Goal: Task Accomplishment & Management: Complete application form

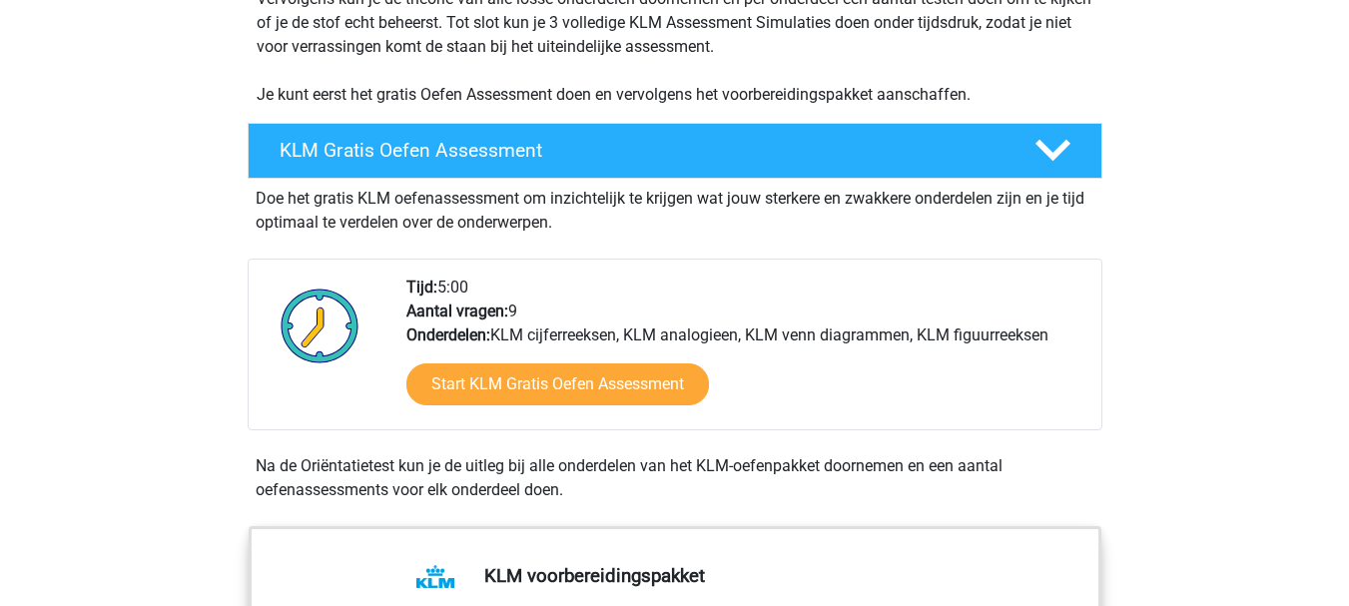
scroll to position [429, 0]
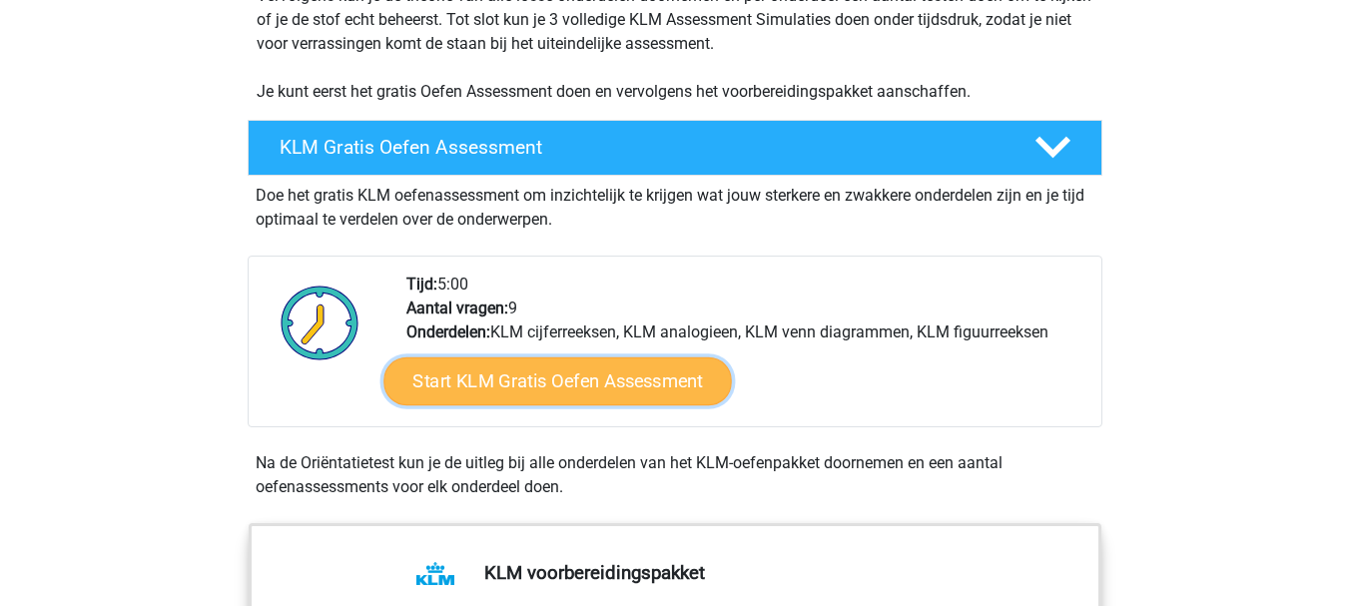
click at [557, 391] on link "Start KLM Gratis Oefen Assessment" at bounding box center [557, 381] width 348 height 48
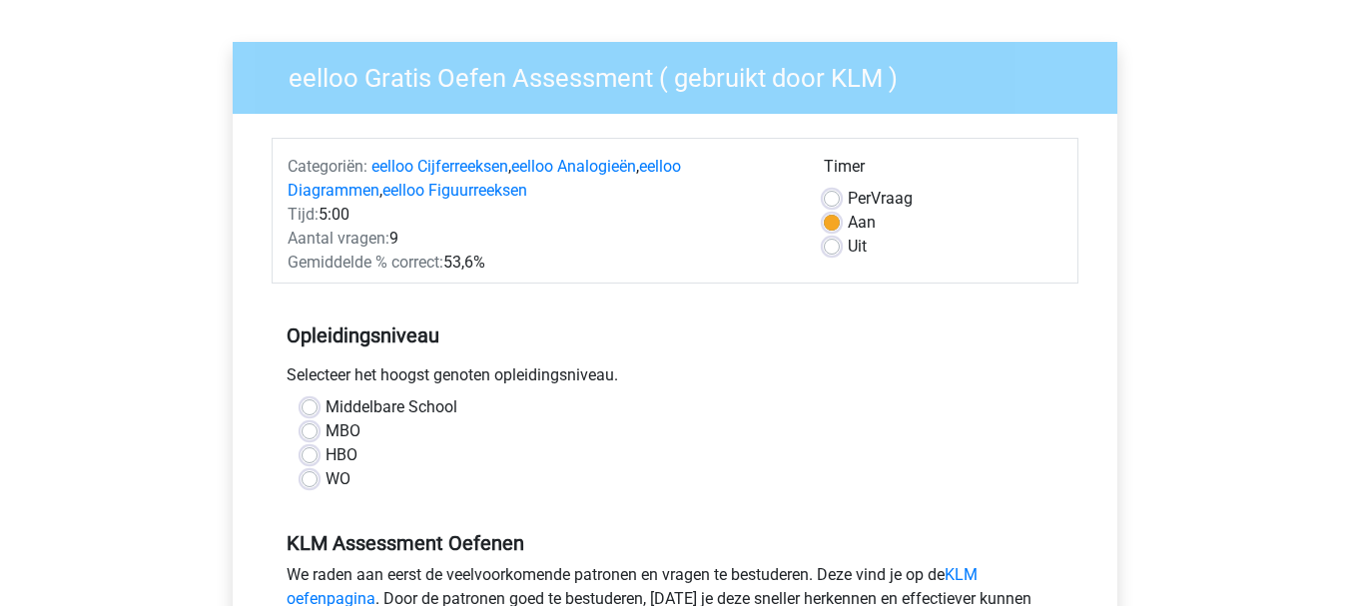
scroll to position [135, 0]
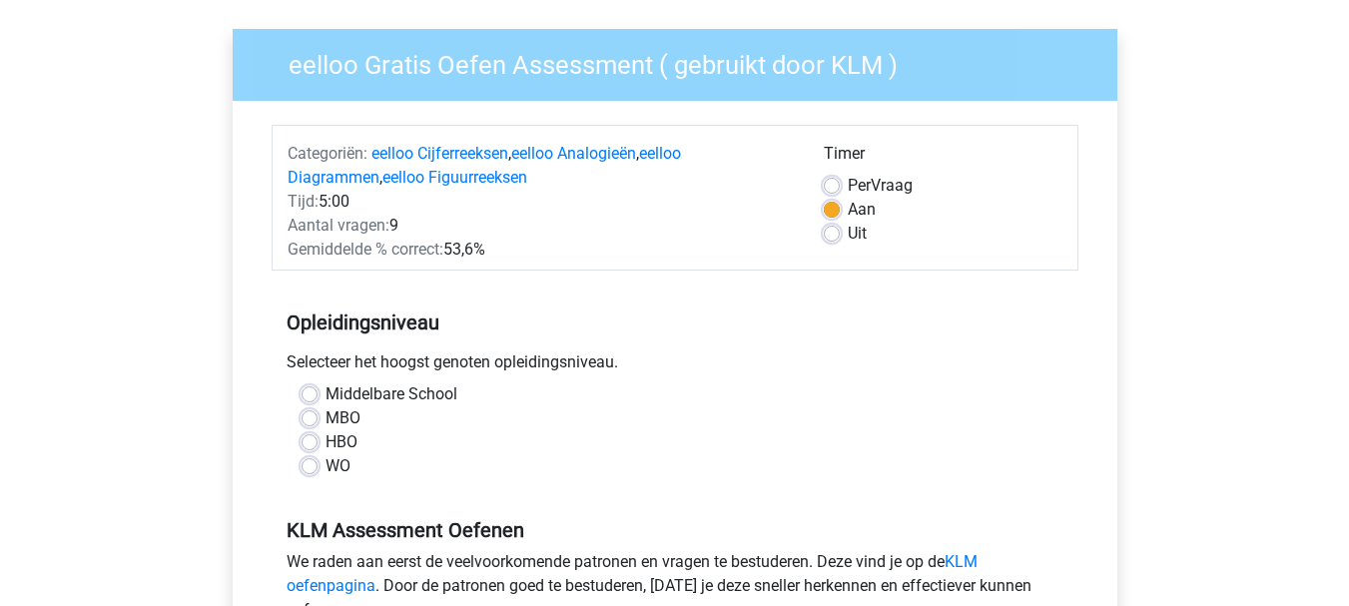
click at [326, 402] on label "Middelbare School" at bounding box center [392, 394] width 132 height 24
click at [307, 402] on input "Middelbare School" at bounding box center [310, 392] width 16 height 20
radio input "true"
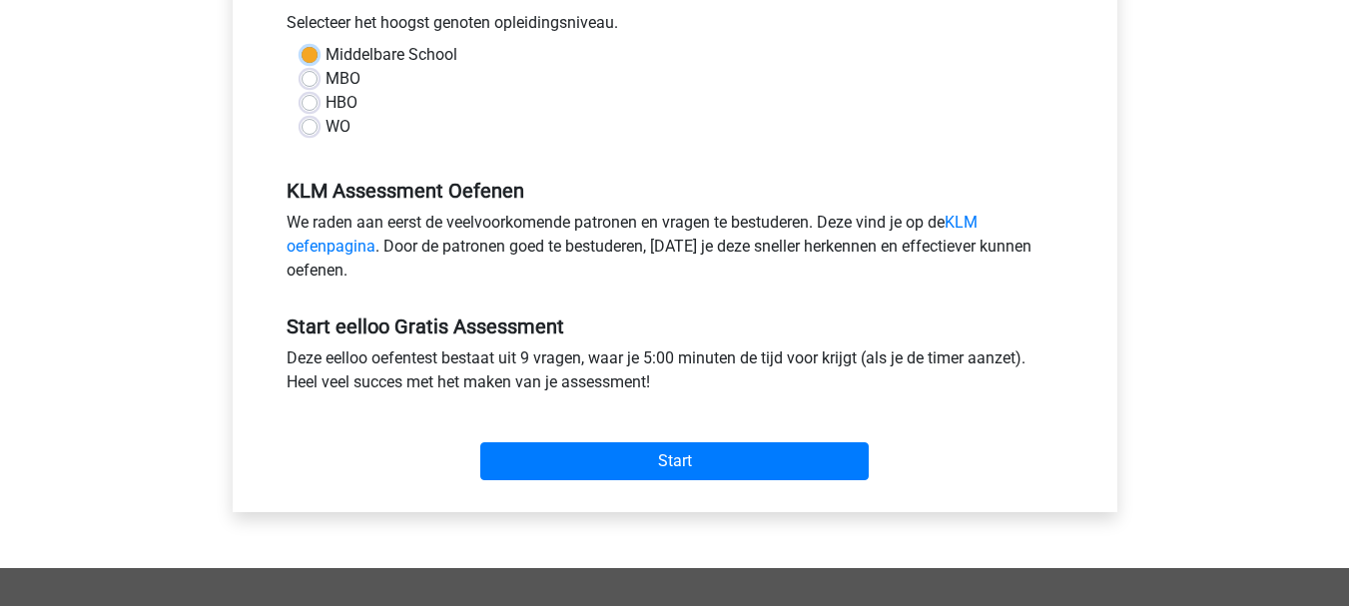
scroll to position [478, 0]
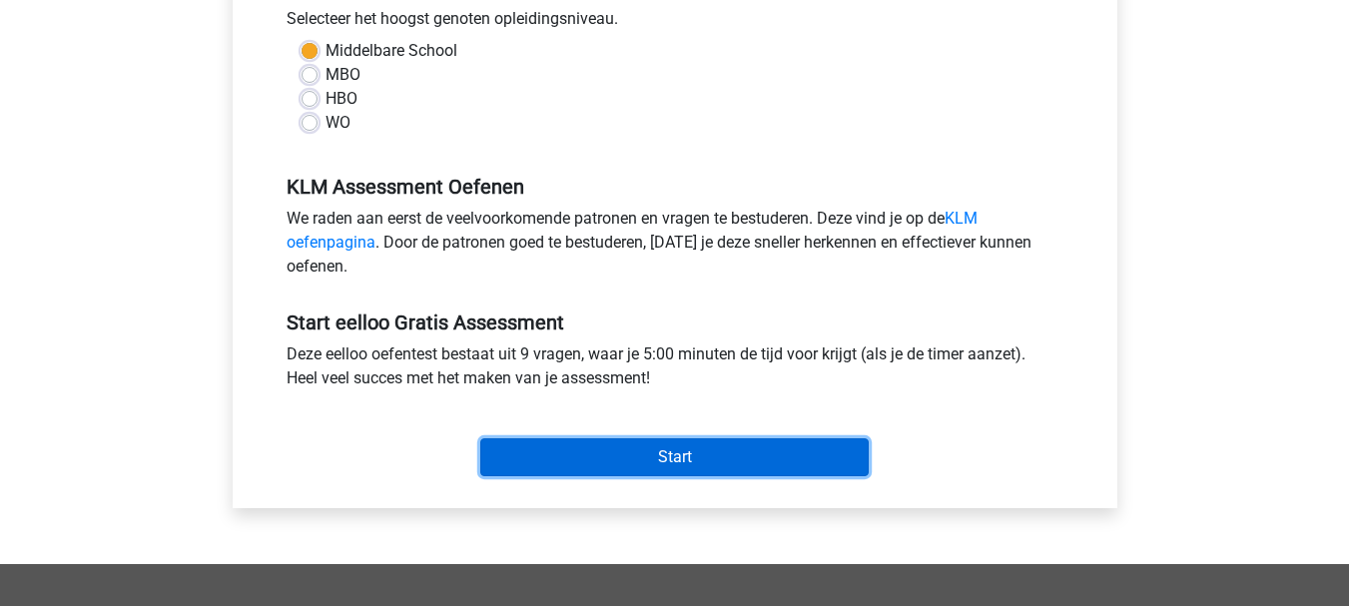
click at [516, 457] on input "Start" at bounding box center [674, 457] width 388 height 38
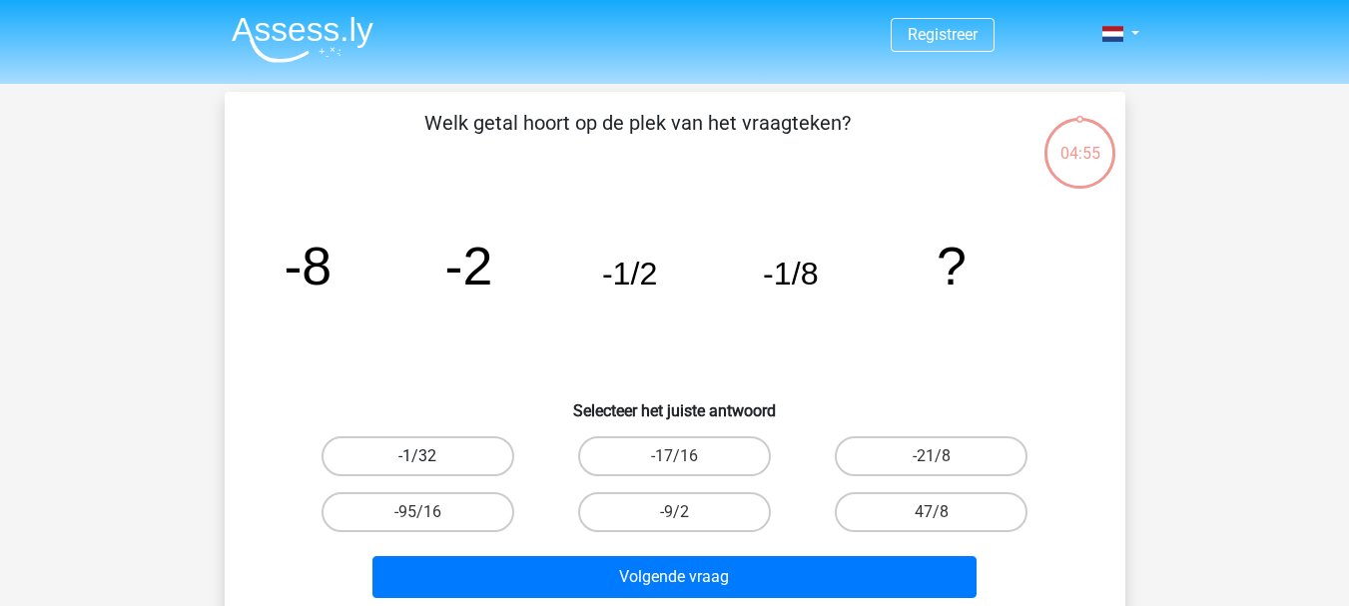
click at [444, 462] on label "-1/32" at bounding box center [418, 456] width 193 height 40
click at [430, 462] on input "-1/32" at bounding box center [423, 462] width 13 height 13
radio input "true"
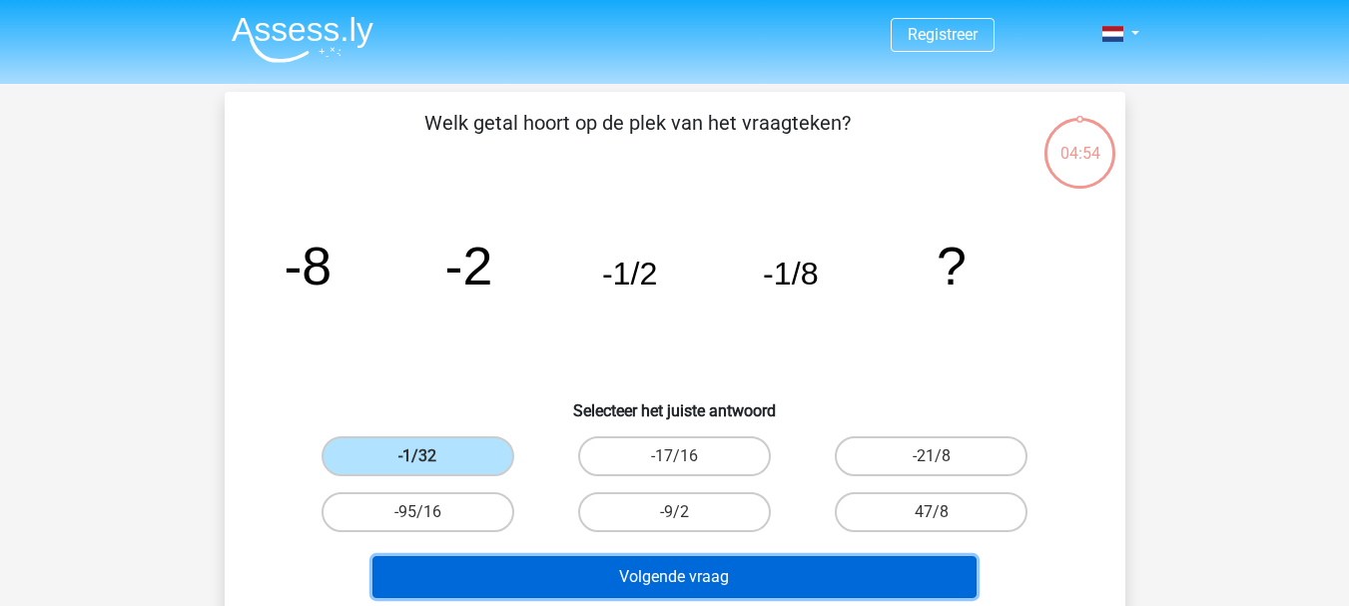
click at [567, 579] on button "Volgende vraag" at bounding box center [674, 577] width 604 height 42
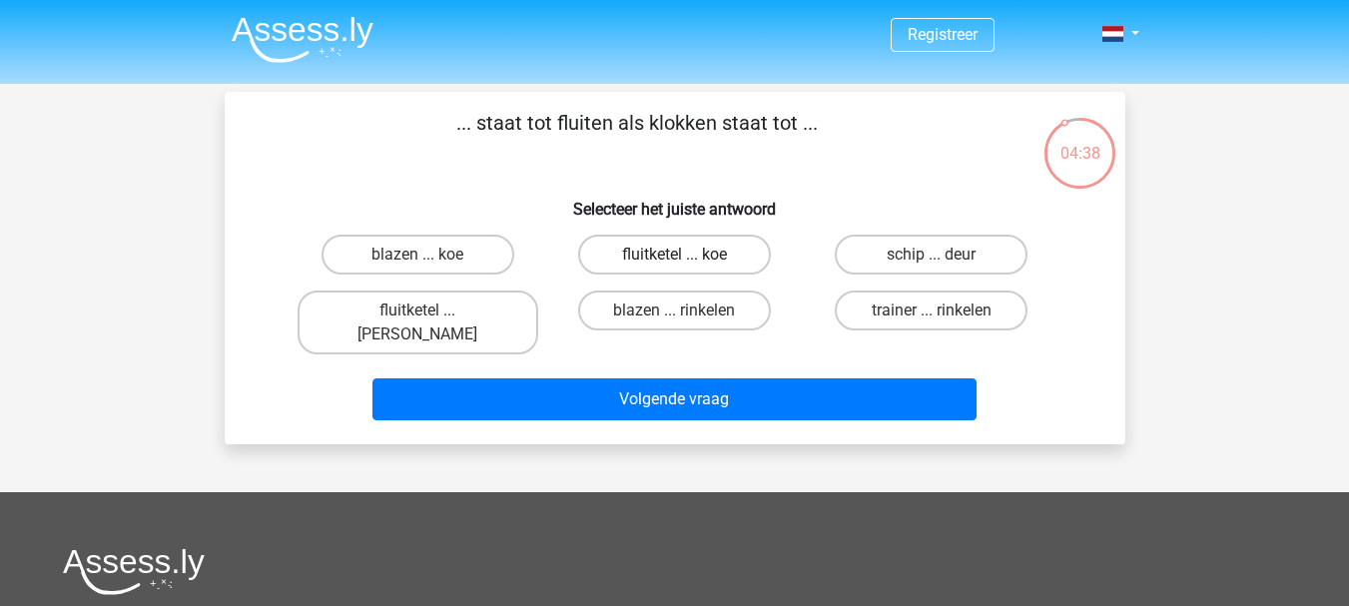
click at [732, 265] on label "fluitketel ... koe" at bounding box center [674, 255] width 193 height 40
click at [687, 265] on input "fluitketel ... koe" at bounding box center [680, 261] width 13 height 13
radio input "true"
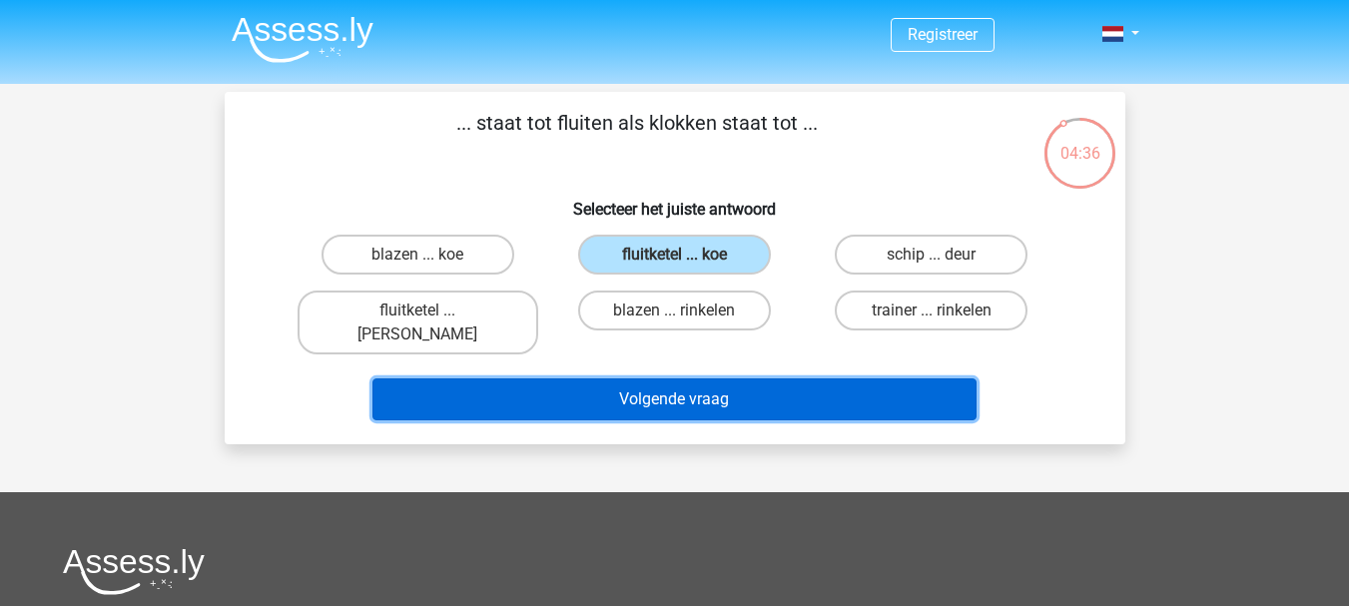
click at [619, 378] on button "Volgende vraag" at bounding box center [674, 399] width 604 height 42
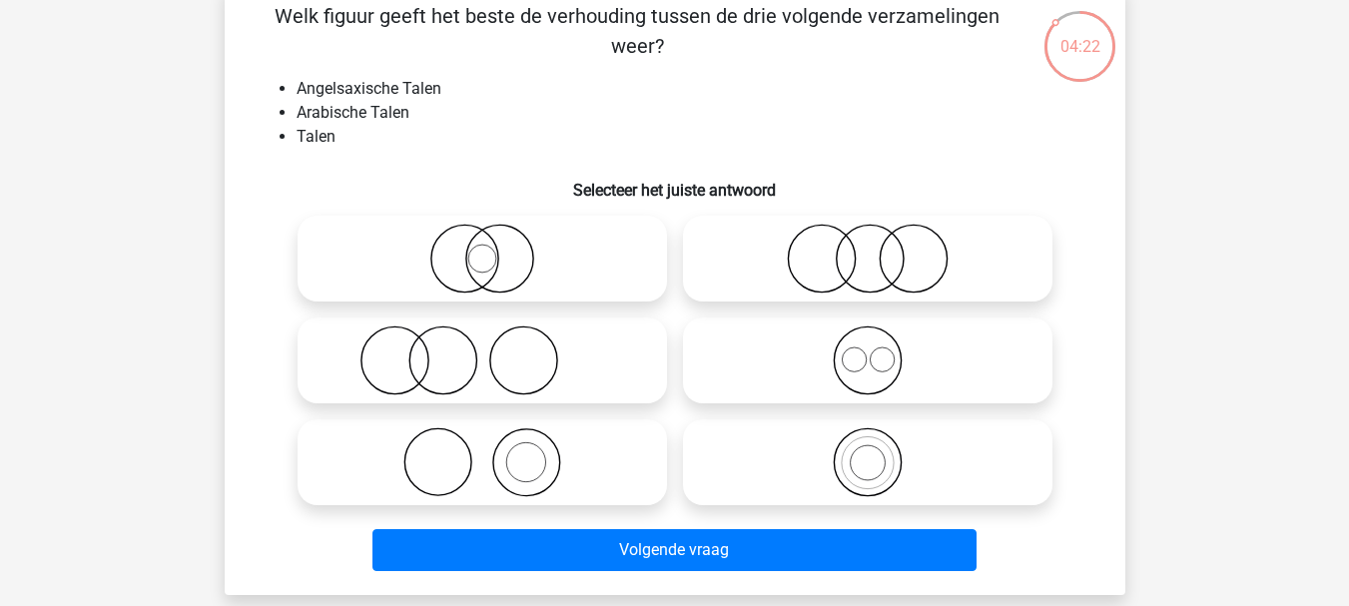
scroll to position [107, 0]
click at [513, 367] on icon at bounding box center [483, 361] width 354 height 70
click at [495, 351] on input "radio" at bounding box center [488, 344] width 13 height 13
radio input "true"
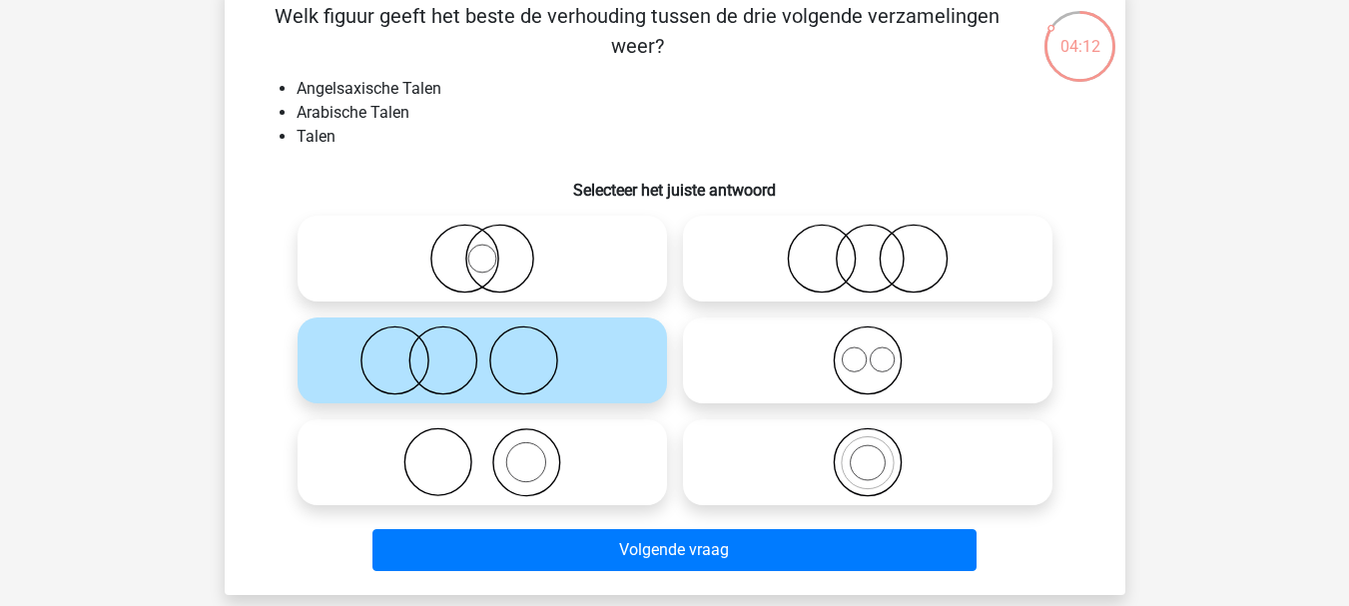
click at [605, 462] on icon at bounding box center [483, 462] width 354 height 70
click at [495, 452] on input "radio" at bounding box center [488, 445] width 13 height 13
radio input "true"
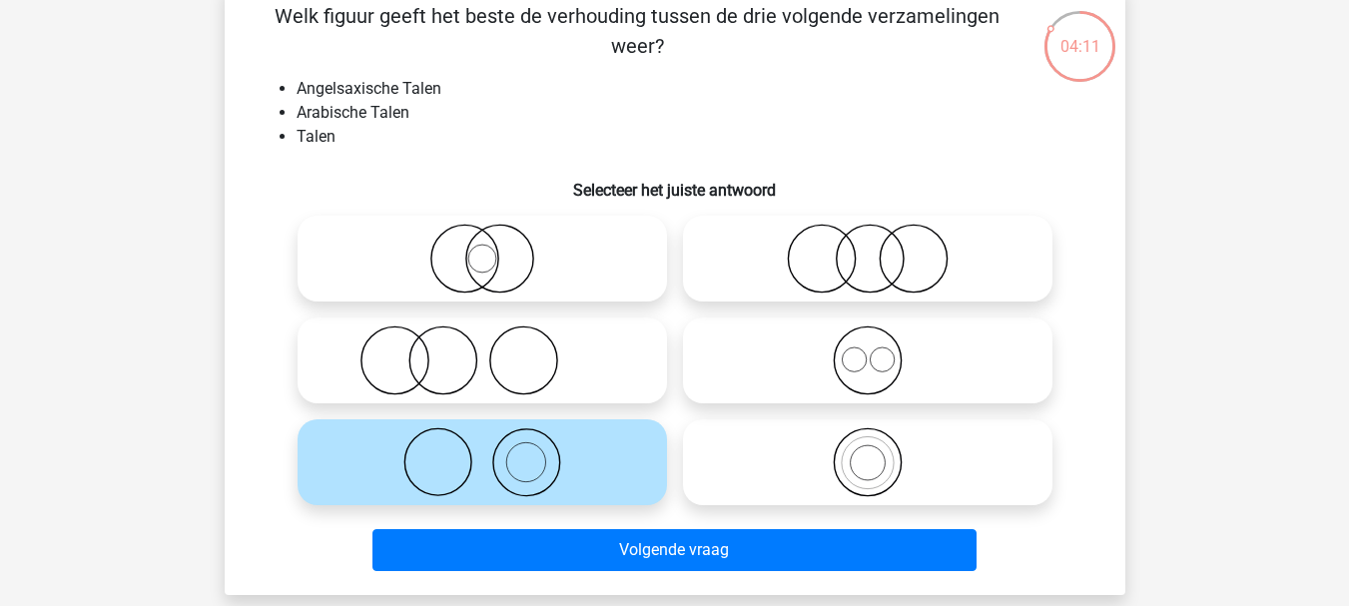
click at [781, 480] on icon at bounding box center [868, 462] width 354 height 70
click at [868, 452] on input "radio" at bounding box center [874, 445] width 13 height 13
radio input "true"
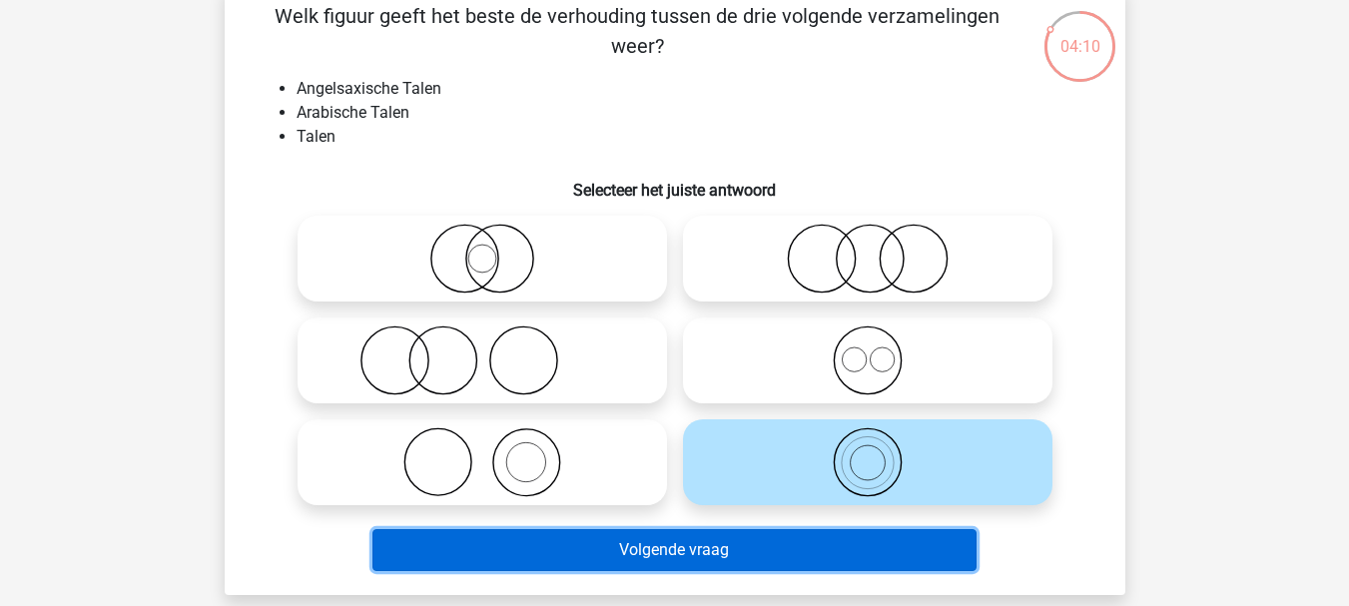
click at [754, 560] on button "Volgende vraag" at bounding box center [674, 550] width 604 height 42
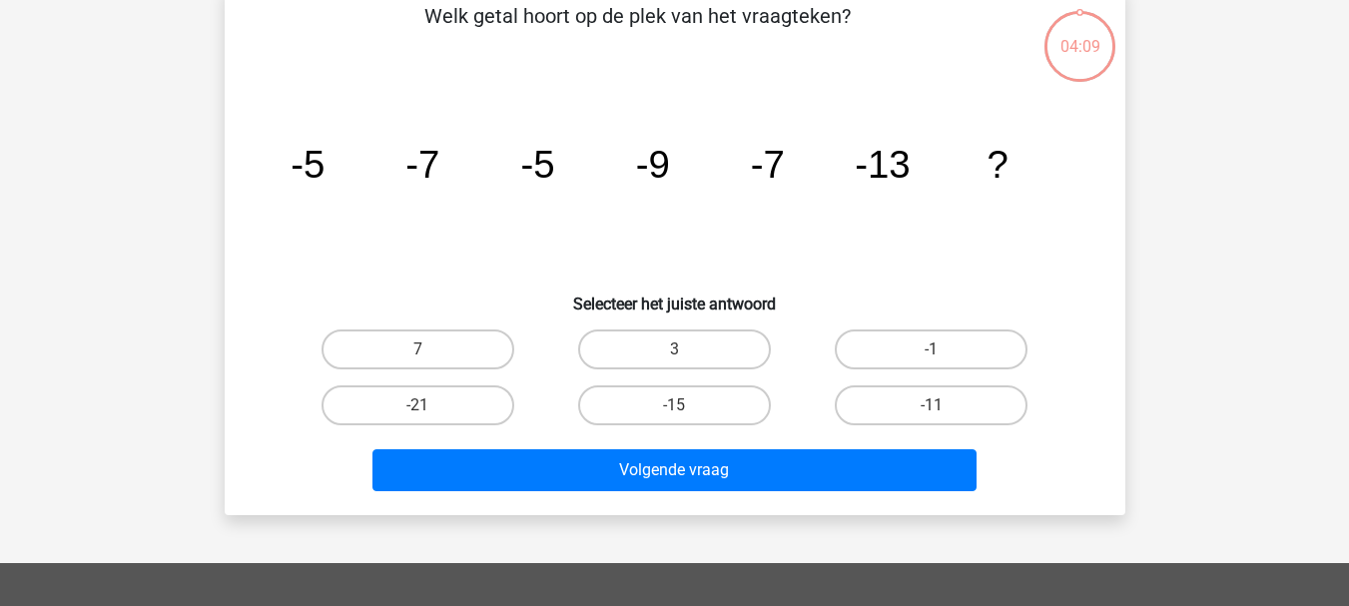
scroll to position [92, 0]
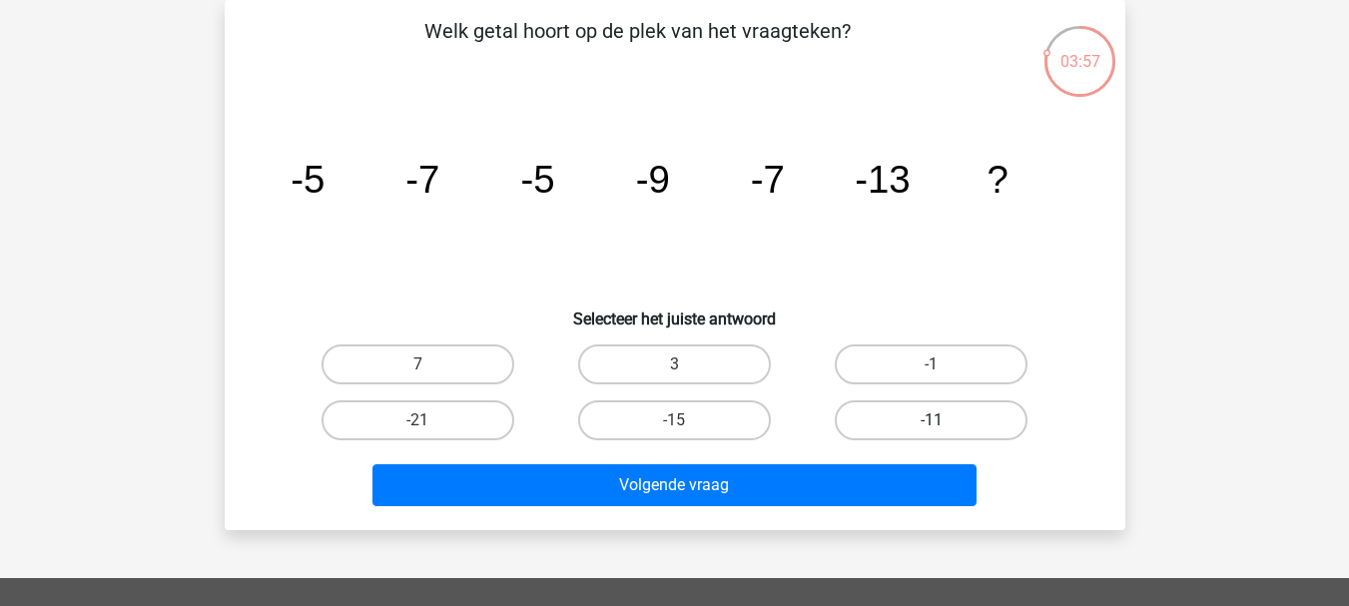
click at [880, 423] on label "-11" at bounding box center [931, 420] width 193 height 40
click at [932, 423] on input "-11" at bounding box center [938, 426] width 13 height 13
radio input "true"
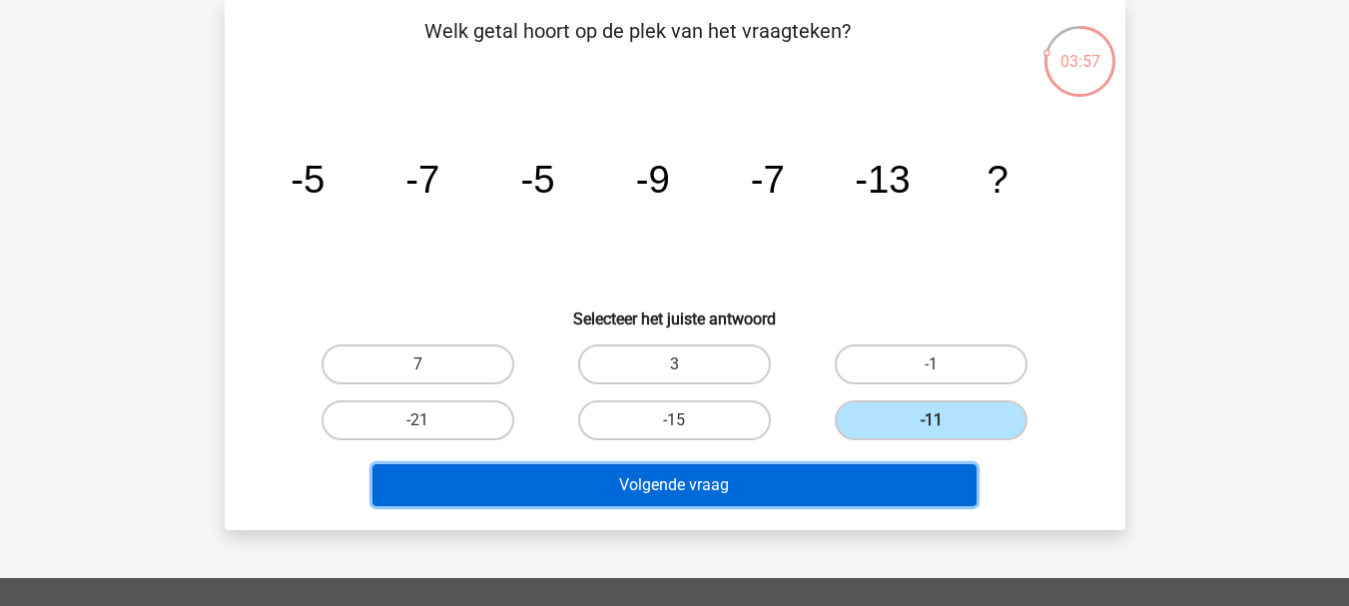
click at [854, 483] on button "Volgende vraag" at bounding box center [674, 485] width 604 height 42
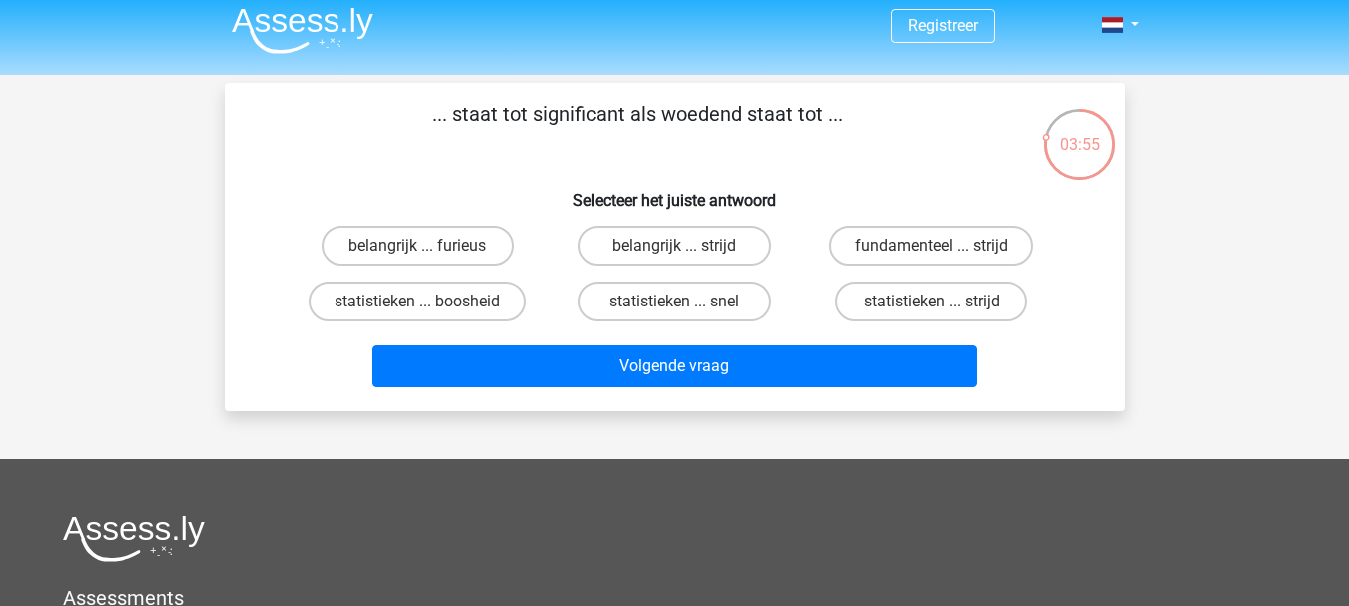
scroll to position [8, 0]
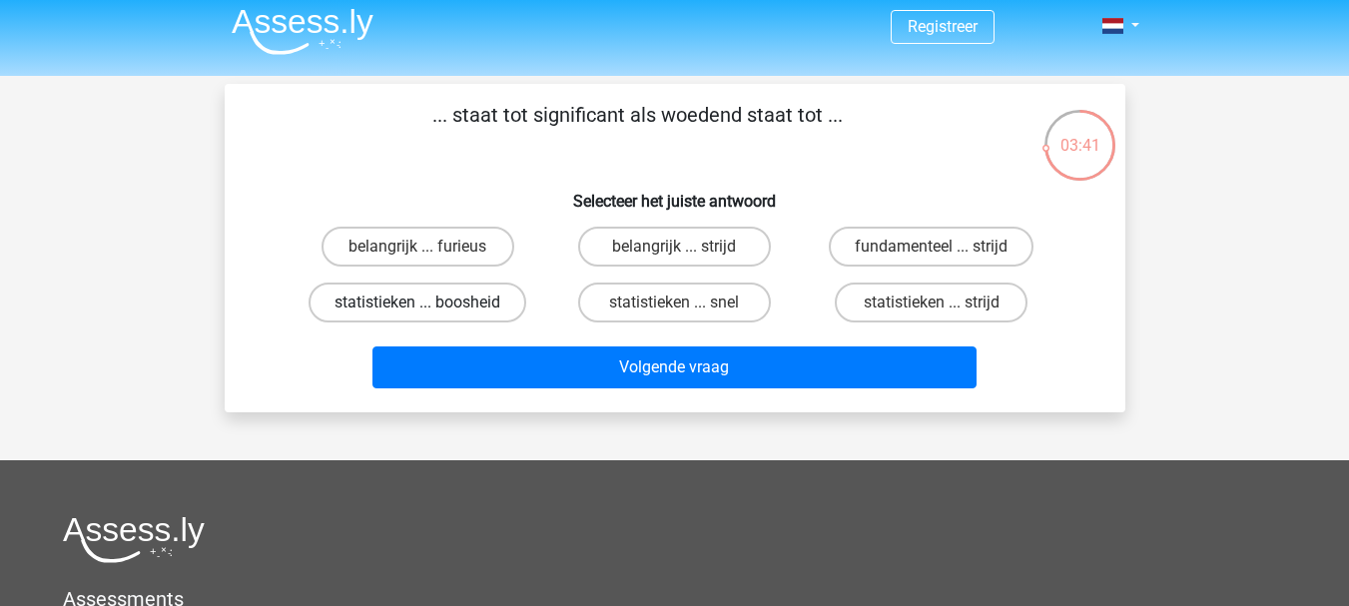
click at [493, 302] on label "statistieken ... boosheid" at bounding box center [418, 303] width 218 height 40
click at [430, 303] on input "statistieken ... boosheid" at bounding box center [423, 309] width 13 height 13
radio input "true"
click at [841, 310] on label "statistieken ... strijd" at bounding box center [931, 303] width 193 height 40
click at [932, 310] on input "statistieken ... strijd" at bounding box center [938, 309] width 13 height 13
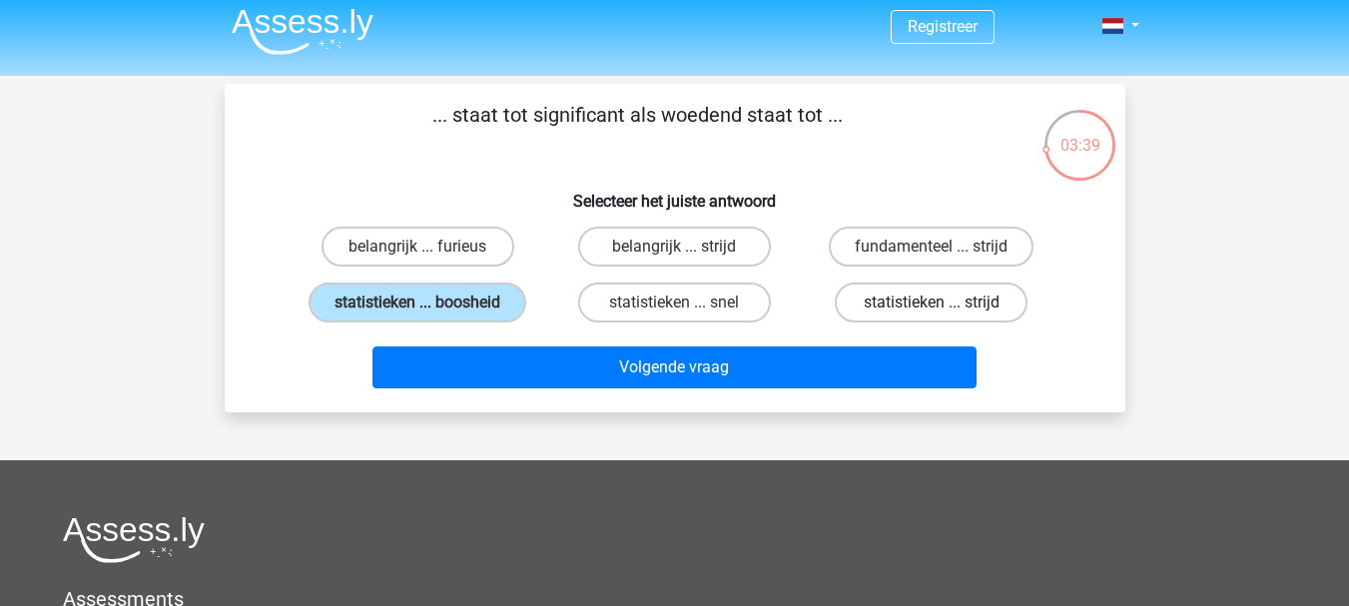
radio input "true"
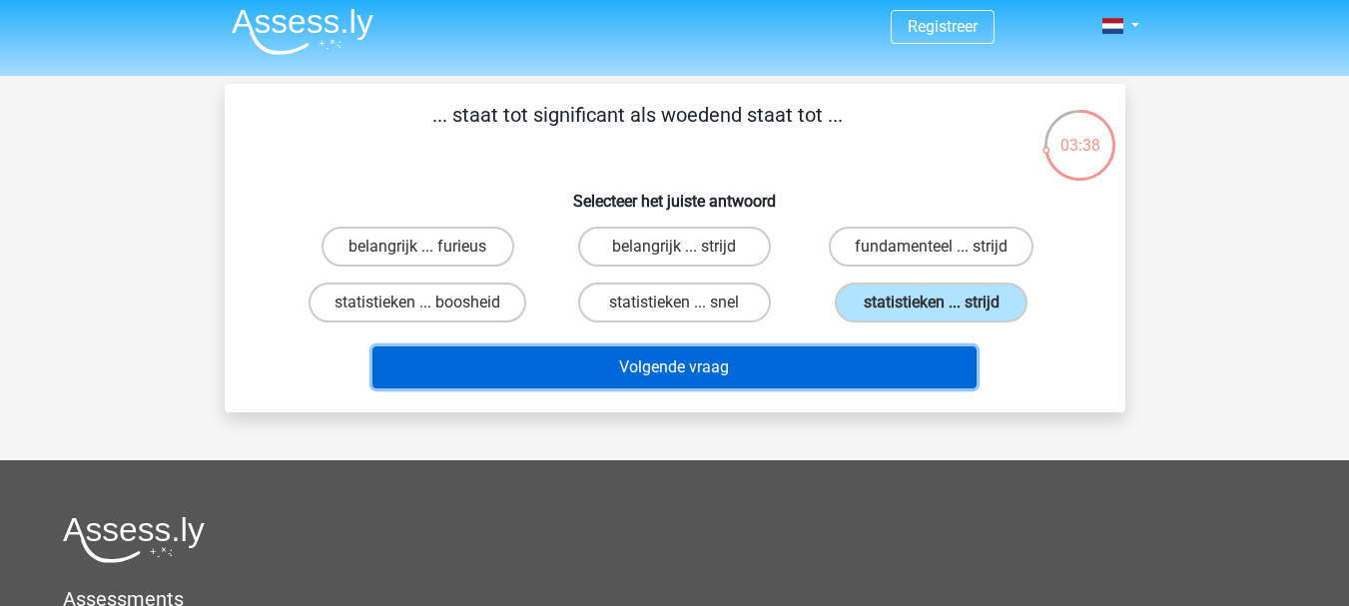
click at [805, 358] on button "Volgende vraag" at bounding box center [674, 368] width 604 height 42
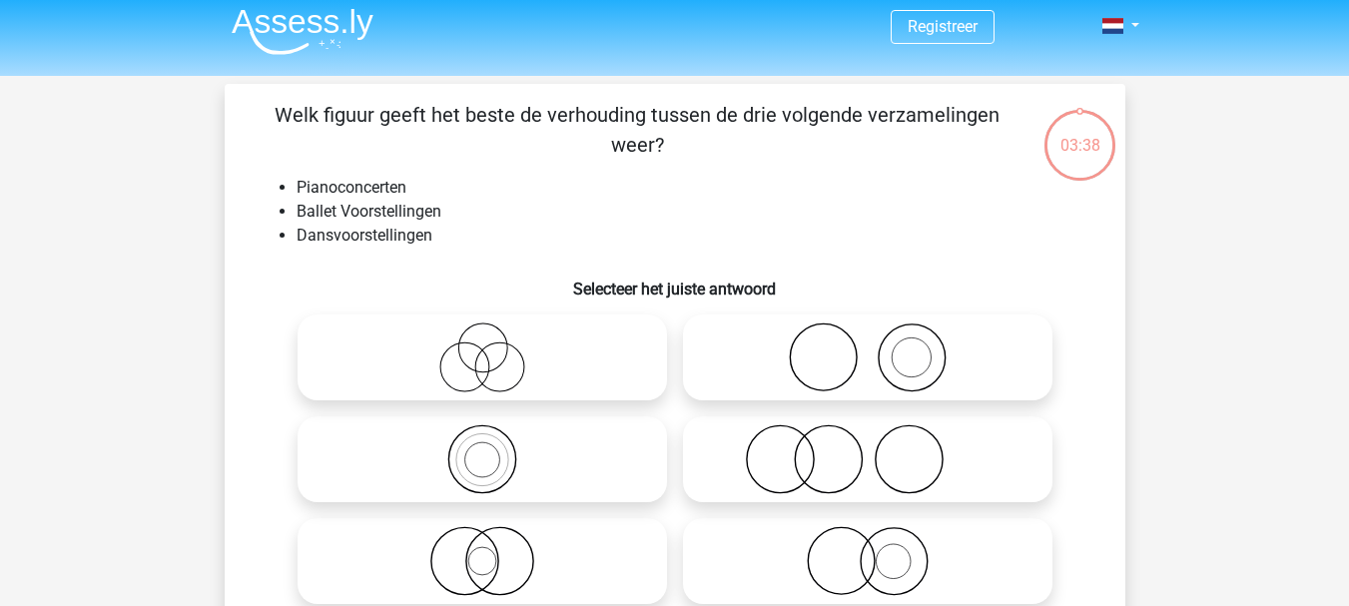
scroll to position [92, 0]
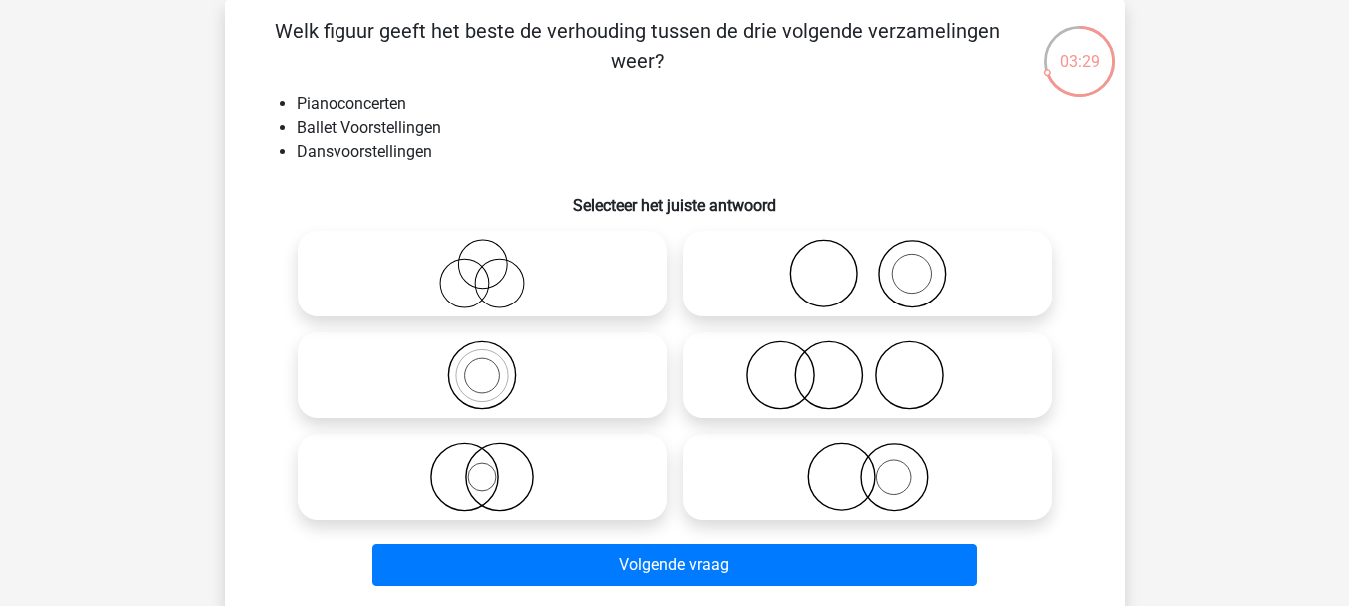
click at [761, 277] on icon at bounding box center [868, 274] width 354 height 70
click at [868, 264] on input "radio" at bounding box center [874, 257] width 13 height 13
radio input "true"
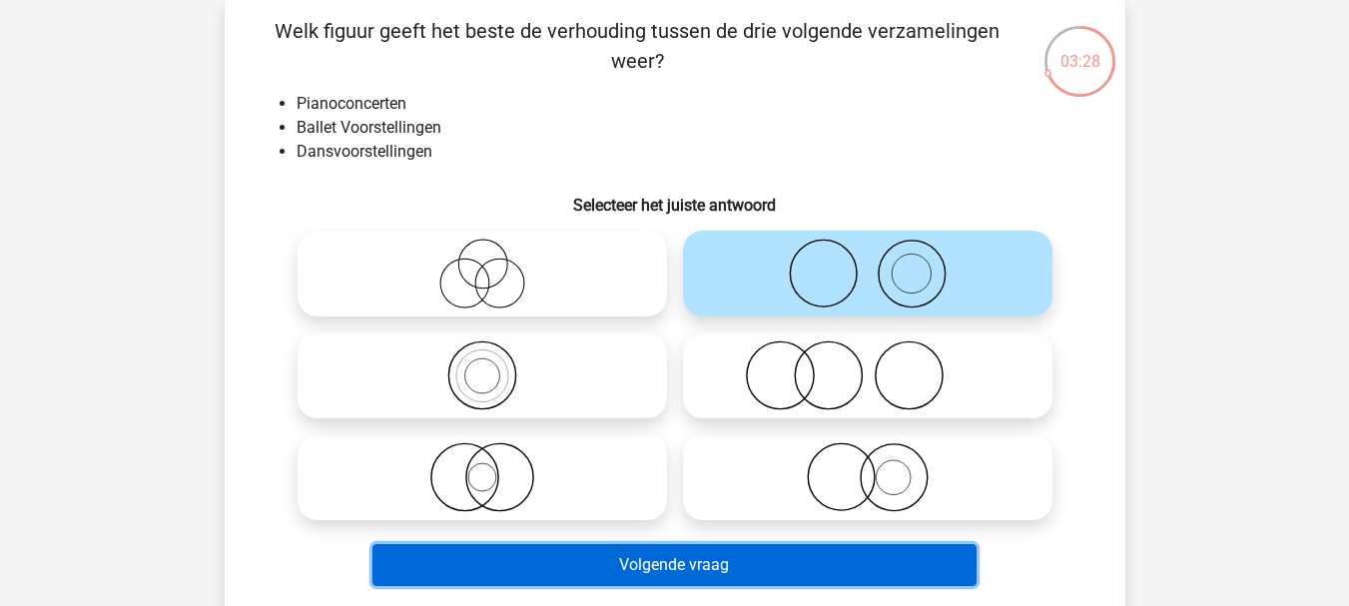
click at [761, 549] on button "Volgende vraag" at bounding box center [674, 565] width 604 height 42
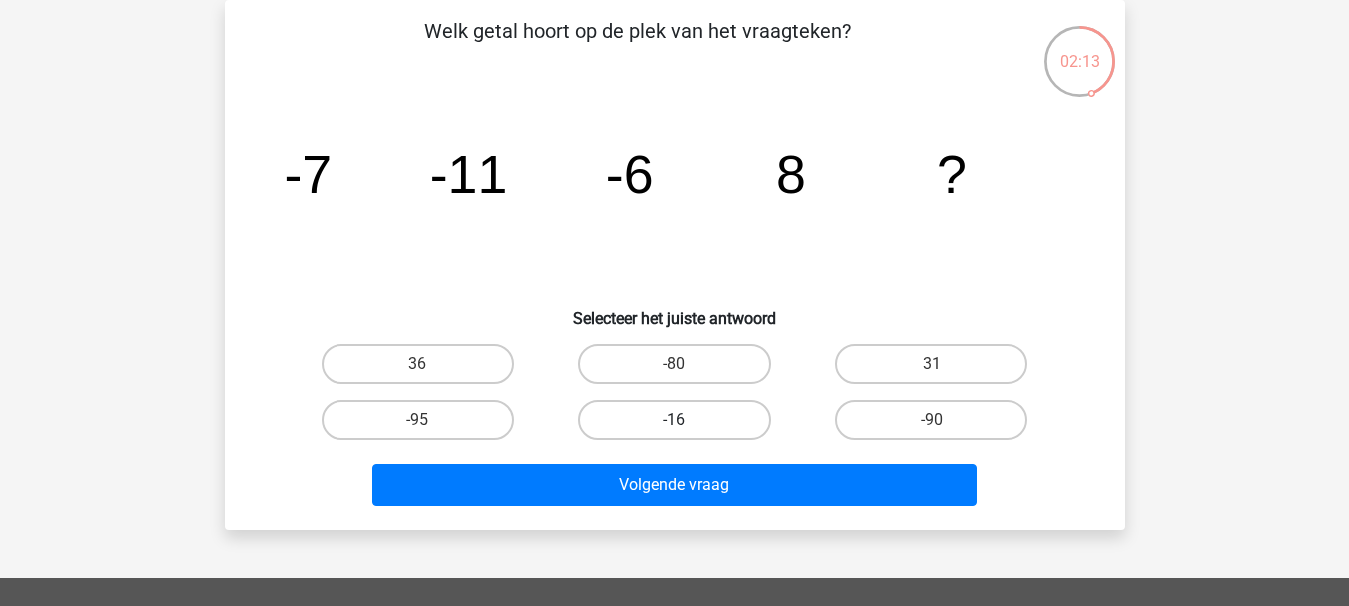
click at [673, 420] on label "-16" at bounding box center [674, 420] width 193 height 40
click at [674, 420] on input "-16" at bounding box center [680, 426] width 13 height 13
radio input "true"
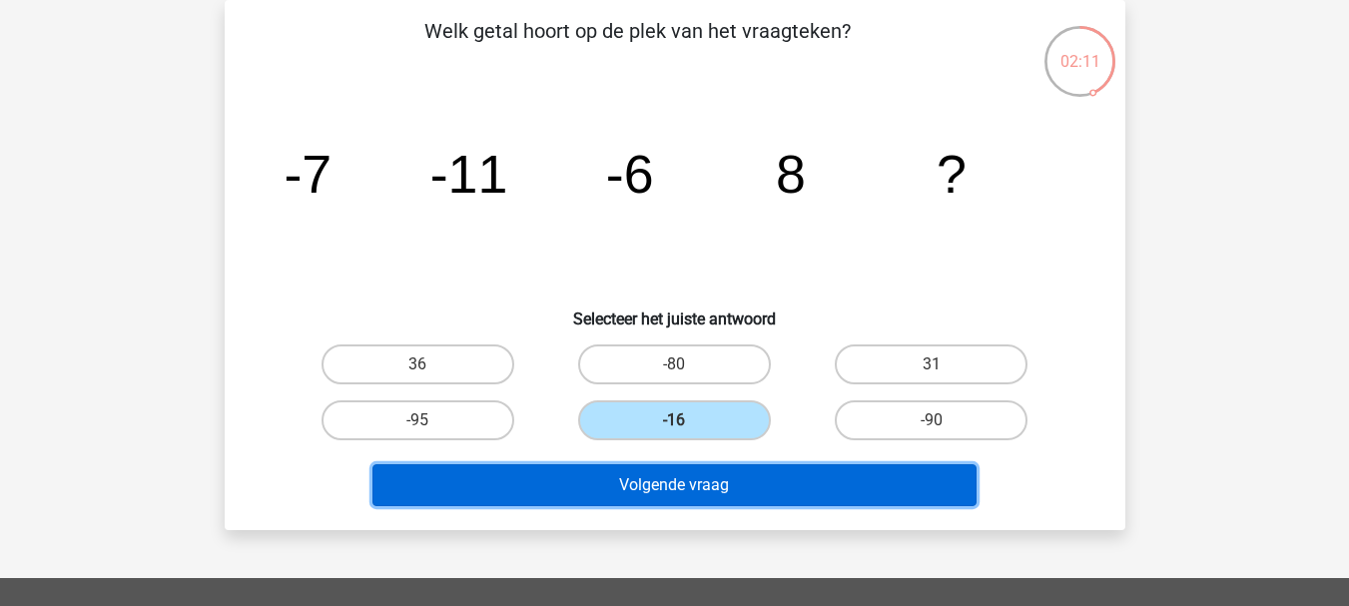
click at [660, 476] on button "Volgende vraag" at bounding box center [674, 485] width 604 height 42
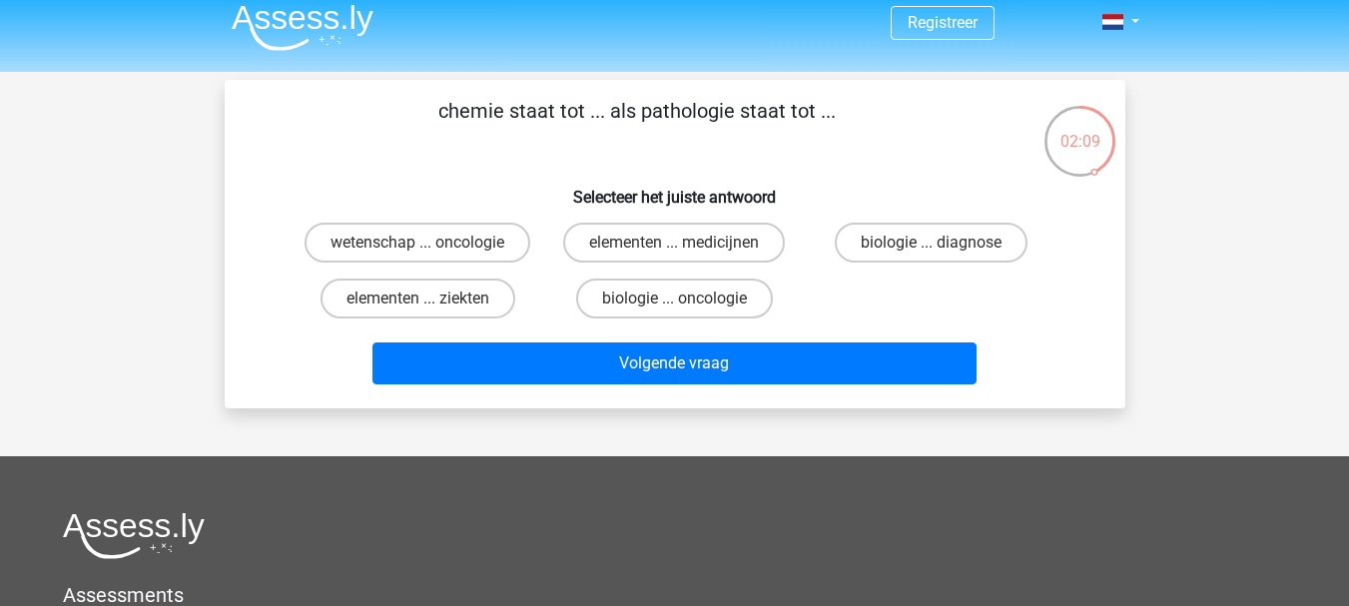
scroll to position [11, 0]
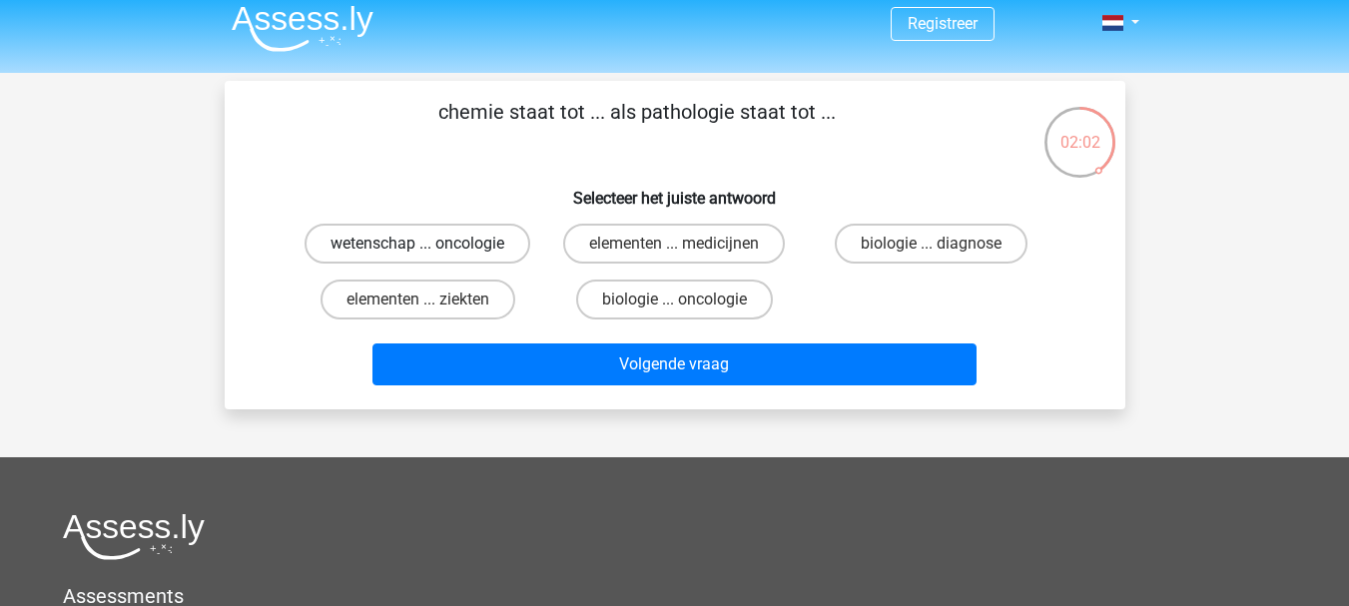
click at [466, 254] on label "wetenschap ... oncologie" at bounding box center [418, 244] width 226 height 40
click at [430, 254] on input "wetenschap ... oncologie" at bounding box center [423, 250] width 13 height 13
radio input "true"
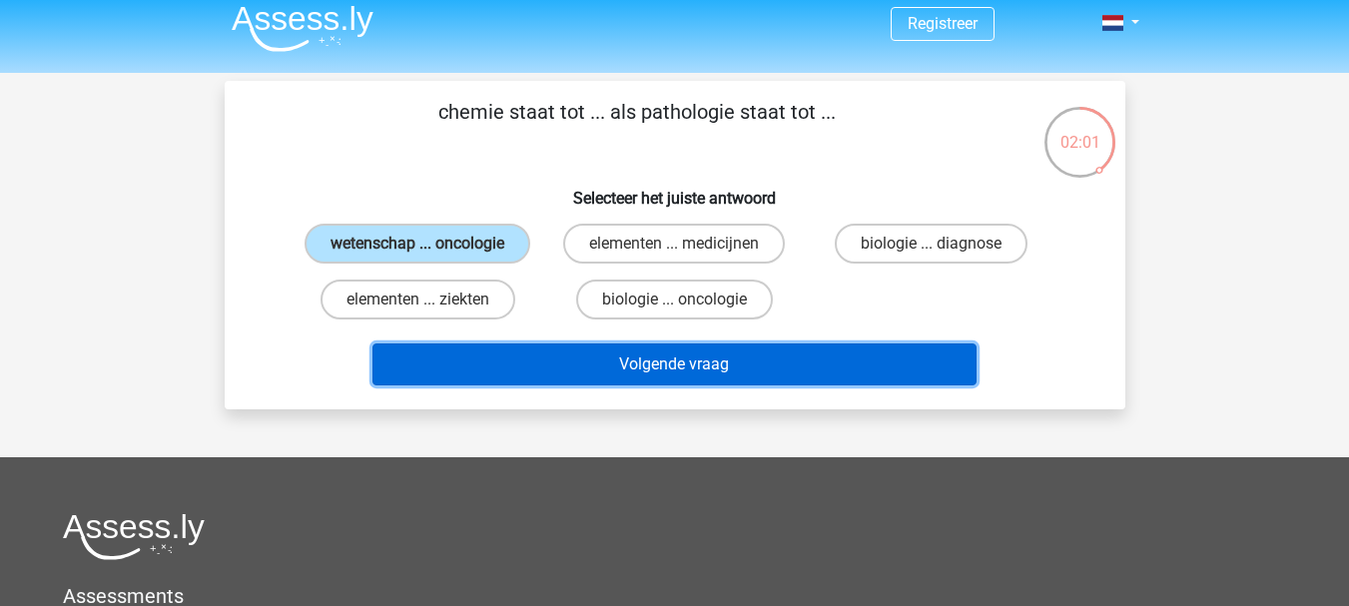
click at [515, 360] on button "Volgende vraag" at bounding box center [674, 365] width 604 height 42
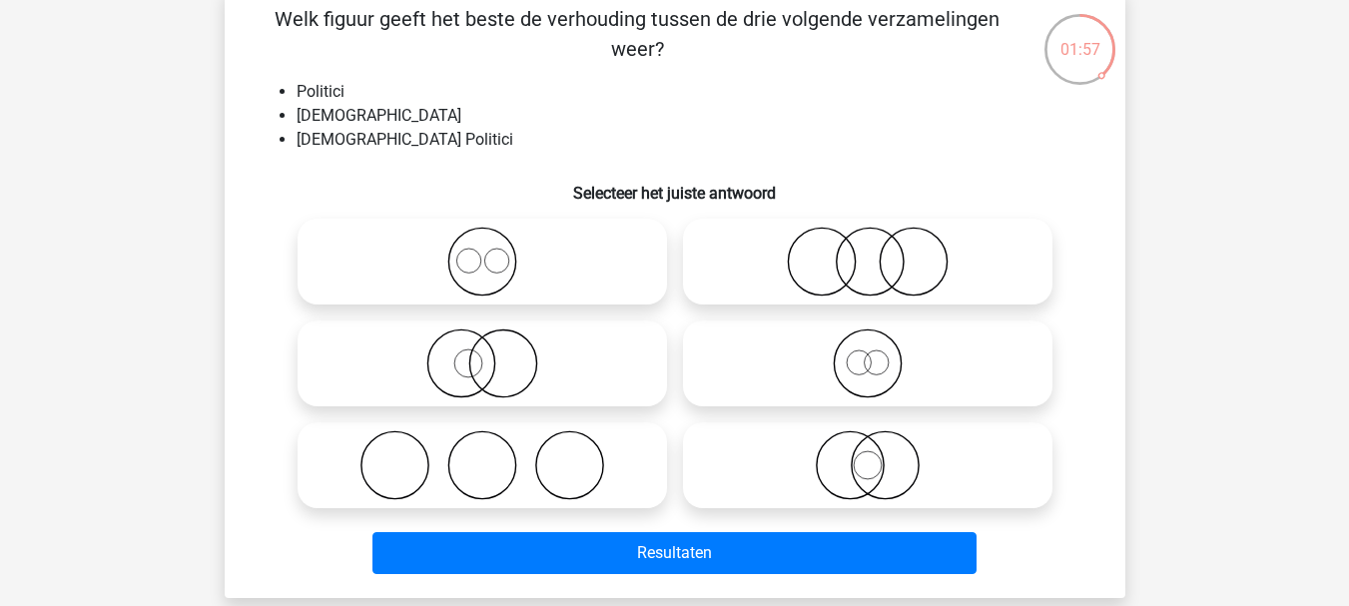
scroll to position [104, 0]
click at [797, 450] on icon at bounding box center [868, 465] width 354 height 70
click at [868, 450] on input "radio" at bounding box center [874, 448] width 13 height 13
radio input "true"
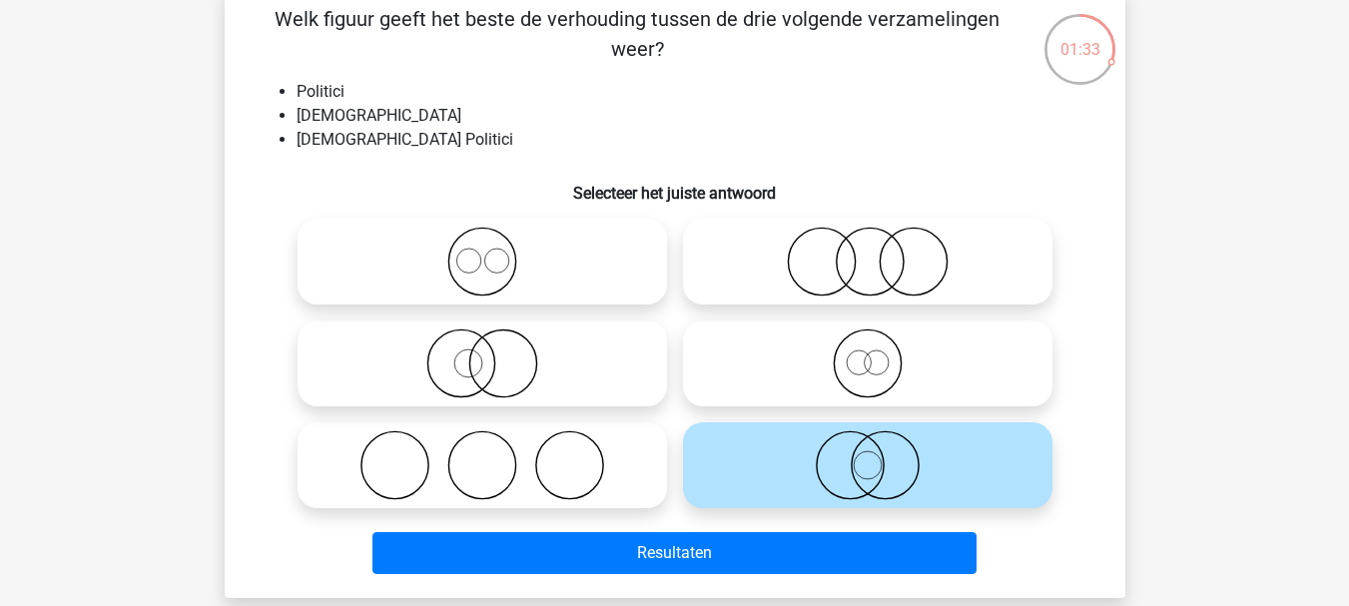
click at [548, 370] on icon at bounding box center [483, 364] width 354 height 70
click at [495, 354] on input "radio" at bounding box center [488, 347] width 13 height 13
radio input "true"
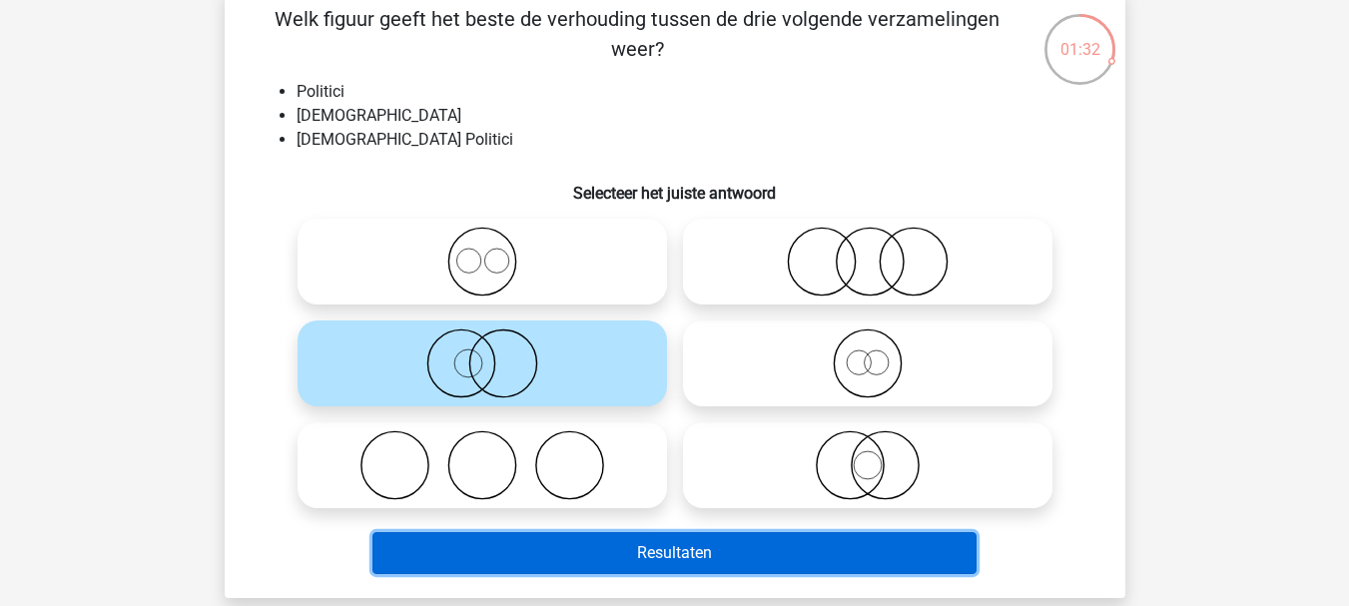
click at [592, 555] on button "Resultaten" at bounding box center [674, 553] width 604 height 42
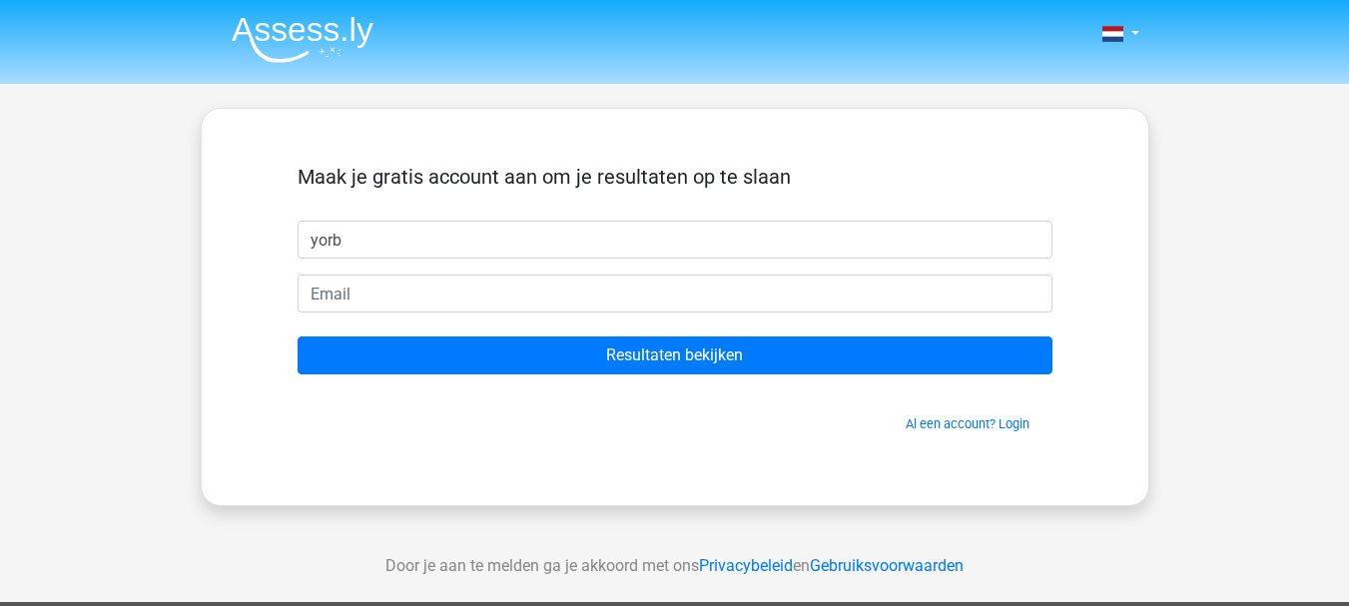
type input "Yorben"
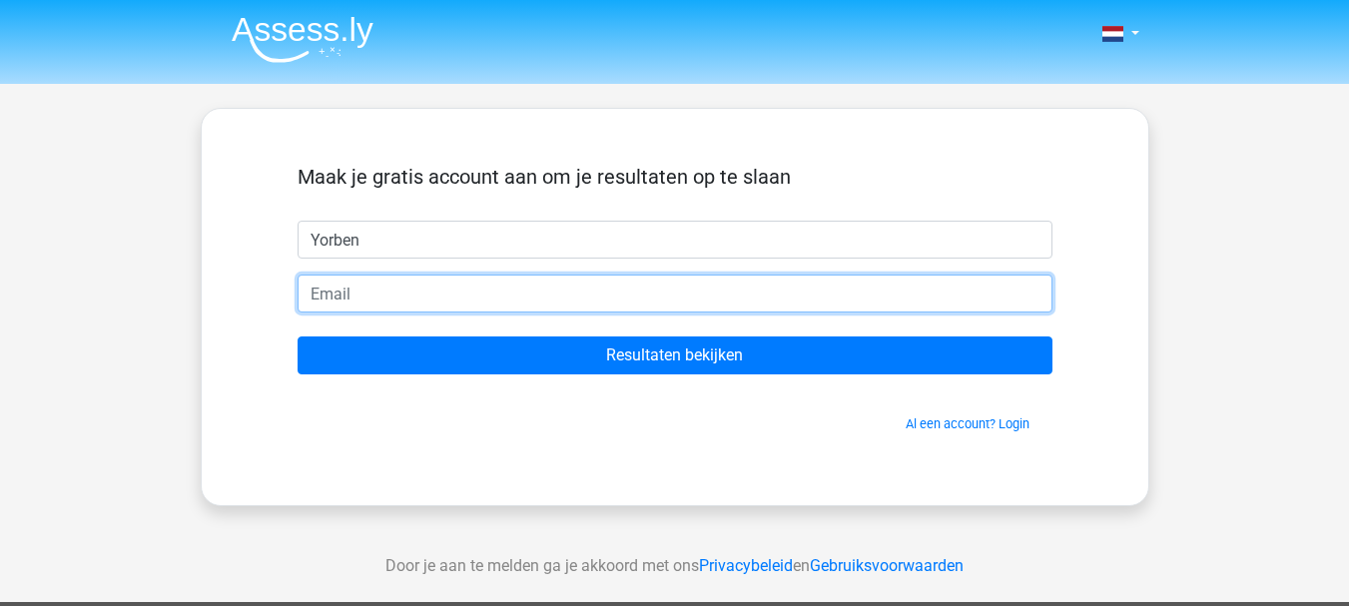
click at [470, 293] on input "email" at bounding box center [675, 294] width 755 height 38
type input "yorbencoeleveld@gmail.com"
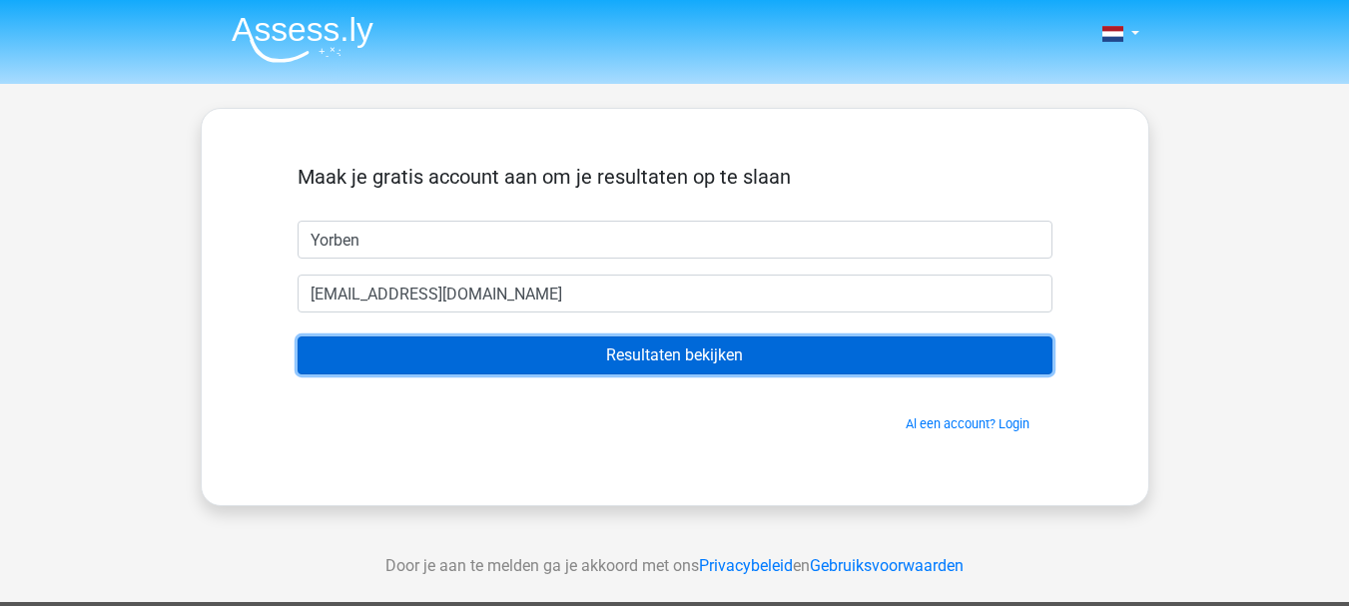
click at [505, 358] on input "Resultaten bekijken" at bounding box center [675, 356] width 755 height 38
